Goal: Navigation & Orientation: Find specific page/section

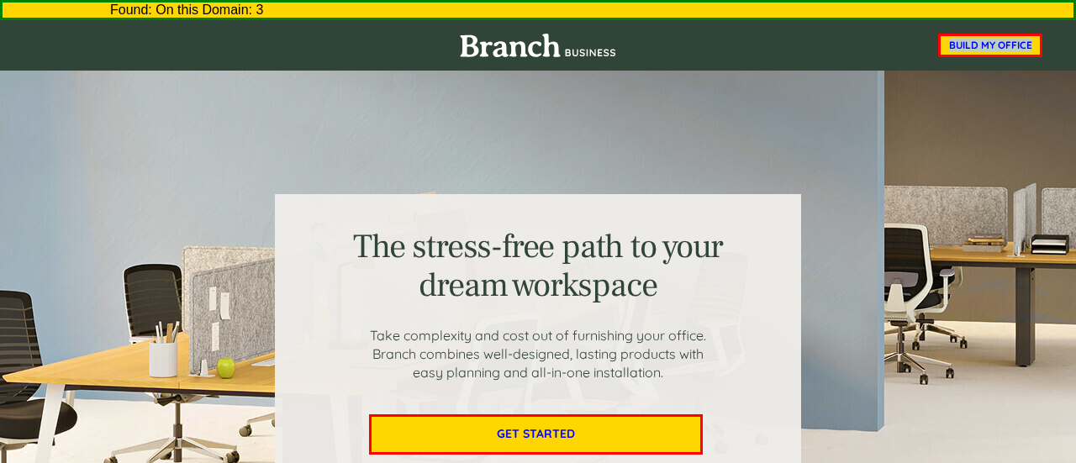
click at [501, 42] on img at bounding box center [538, 46] width 156 height 24
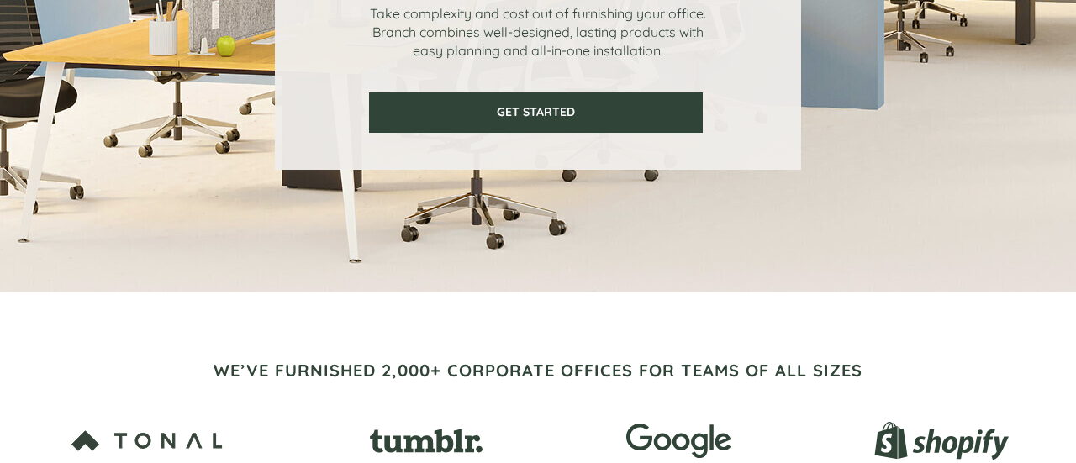
scroll to position [1305, 0]
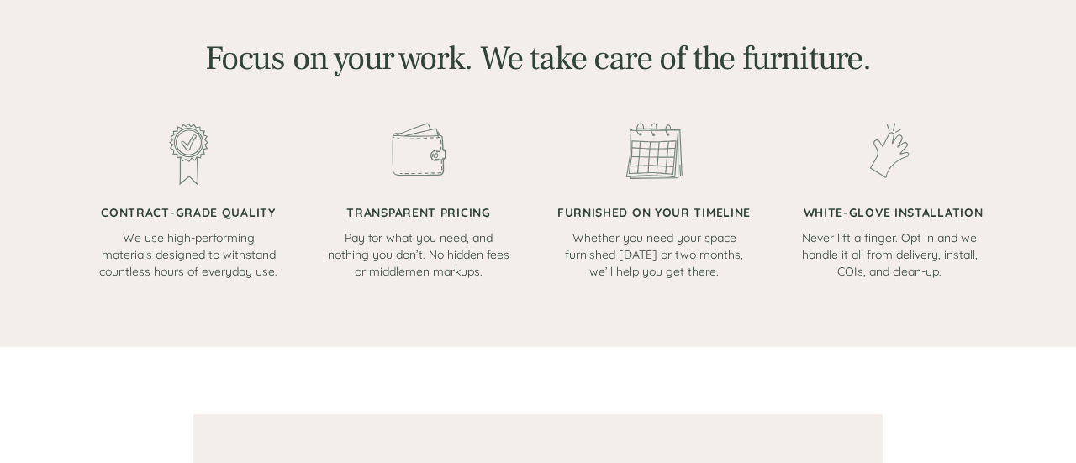
scroll to position [1208, 0]
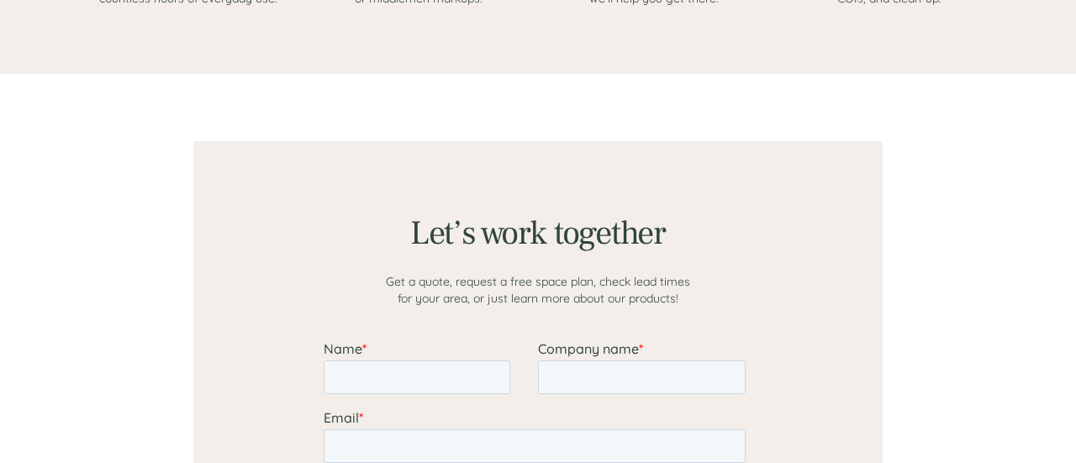
scroll to position [1305, 0]
